Goal: Find specific page/section: Find specific page/section

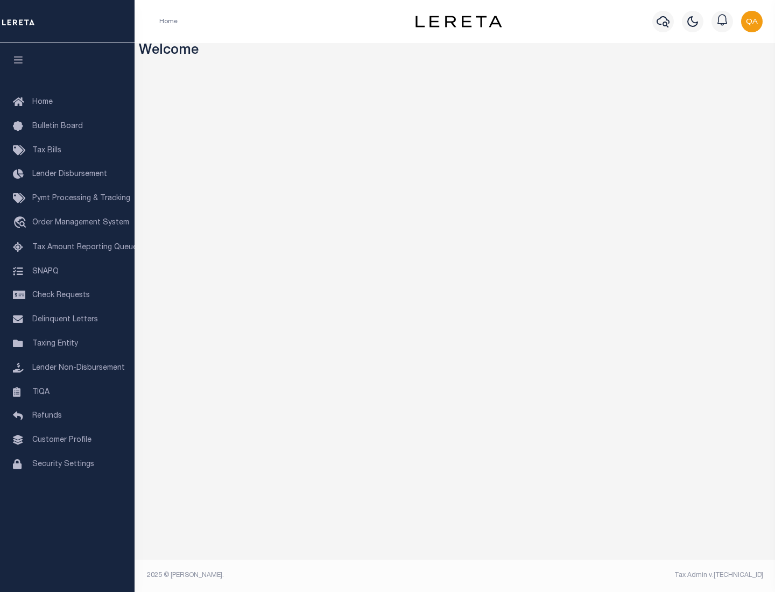
click at [67, 392] on link "TIQA" at bounding box center [67, 393] width 135 height 24
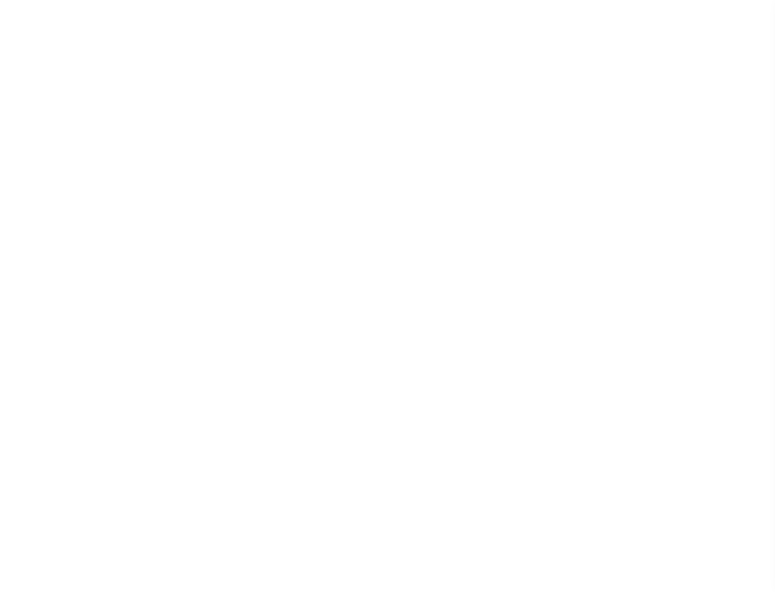
select select "200"
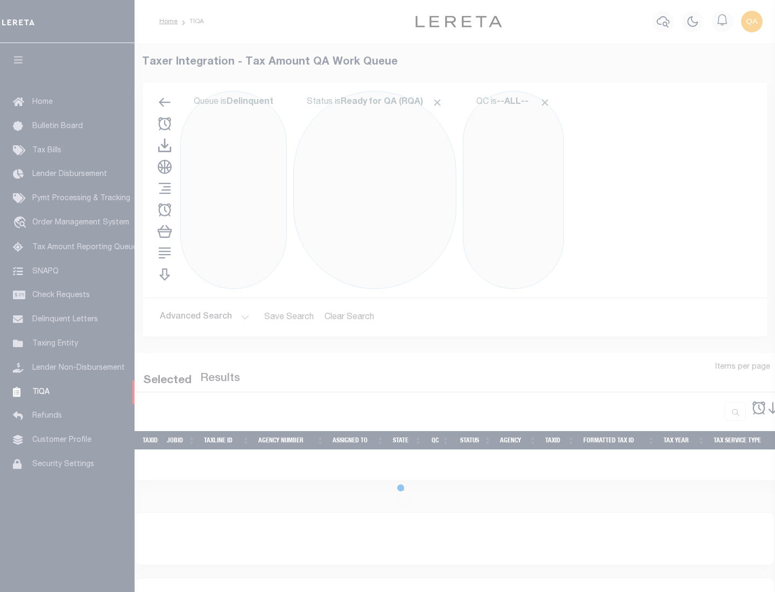
select select "200"
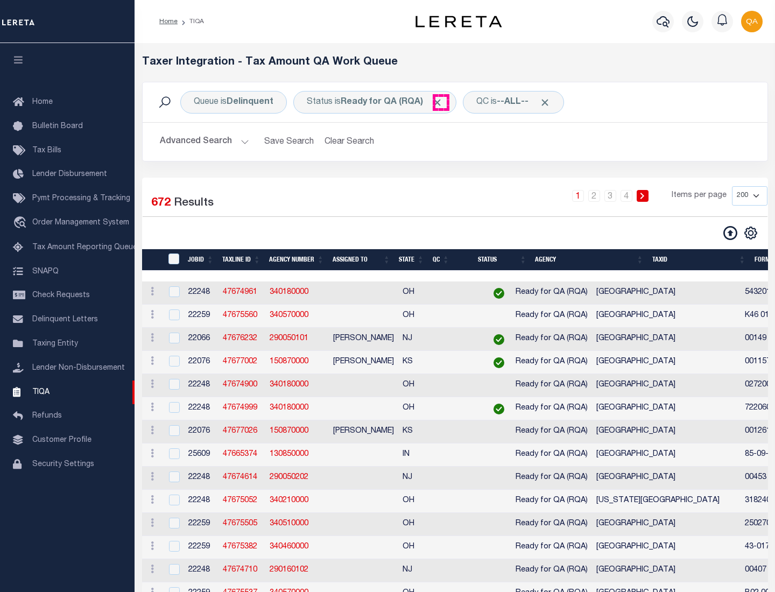
click at [441, 102] on span "Click to Remove" at bounding box center [437, 102] width 11 height 11
